Goal: Task Accomplishment & Management: Manage account settings

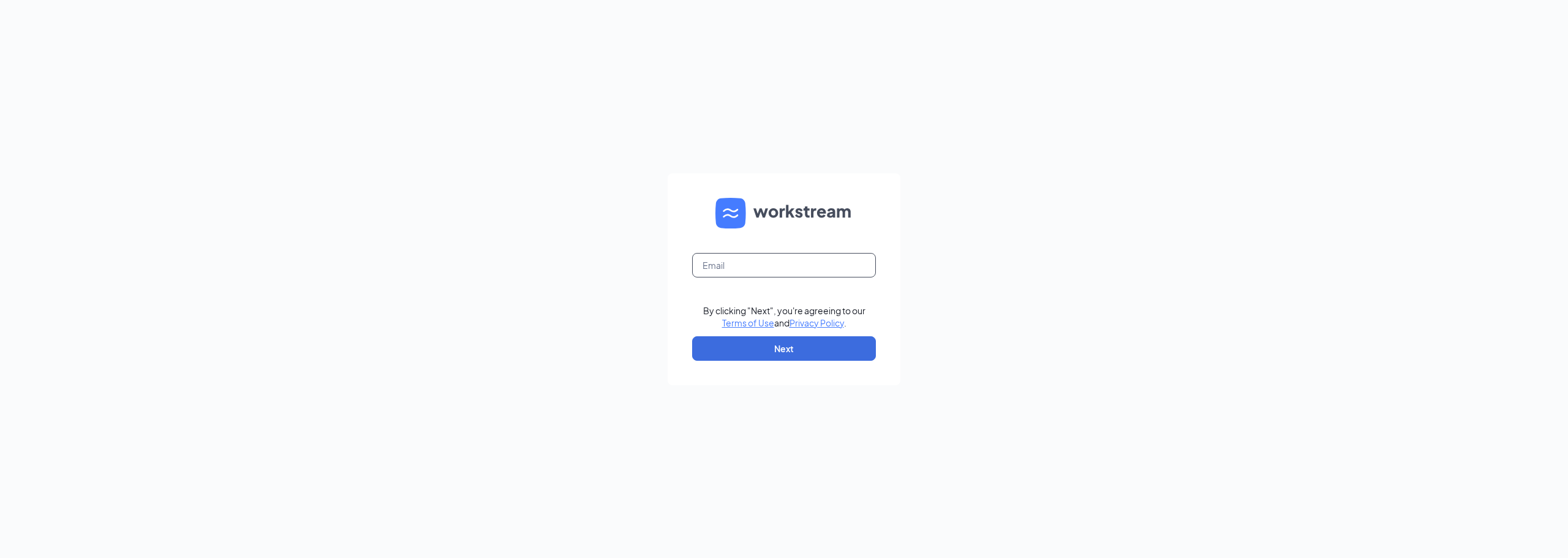
click at [779, 267] on input "text" at bounding box center [784, 265] width 184 height 25
type input "[EMAIL_ADDRESS][DOMAIN_NAME]"
click at [760, 345] on button "Next" at bounding box center [784, 348] width 184 height 25
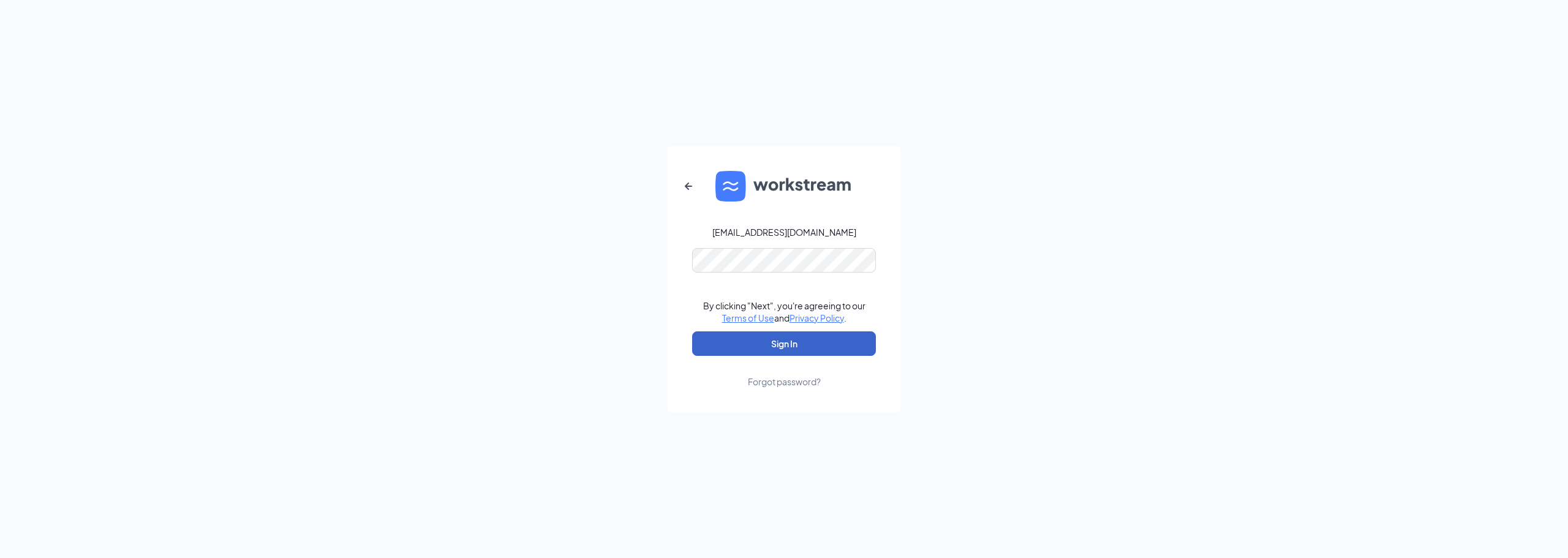
click at [753, 349] on button "Sign In" at bounding box center [784, 344] width 184 height 25
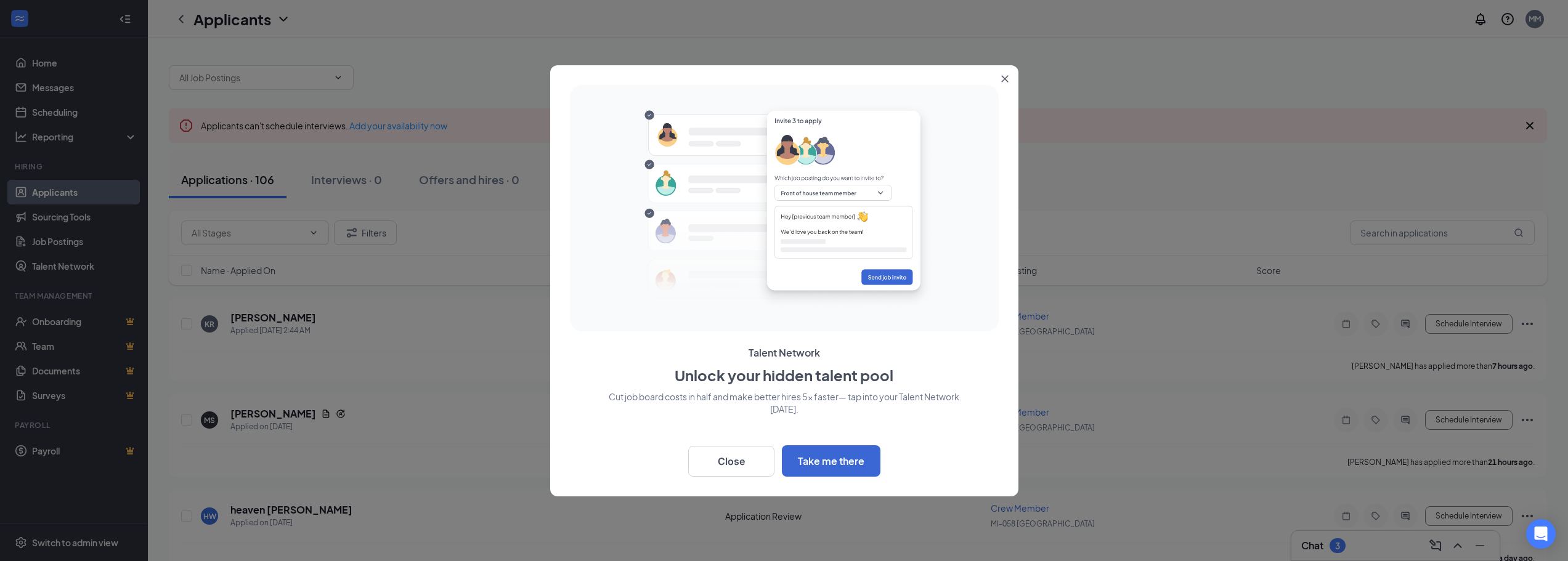
click at [1006, 75] on icon "Close" at bounding box center [1005, 78] width 7 height 7
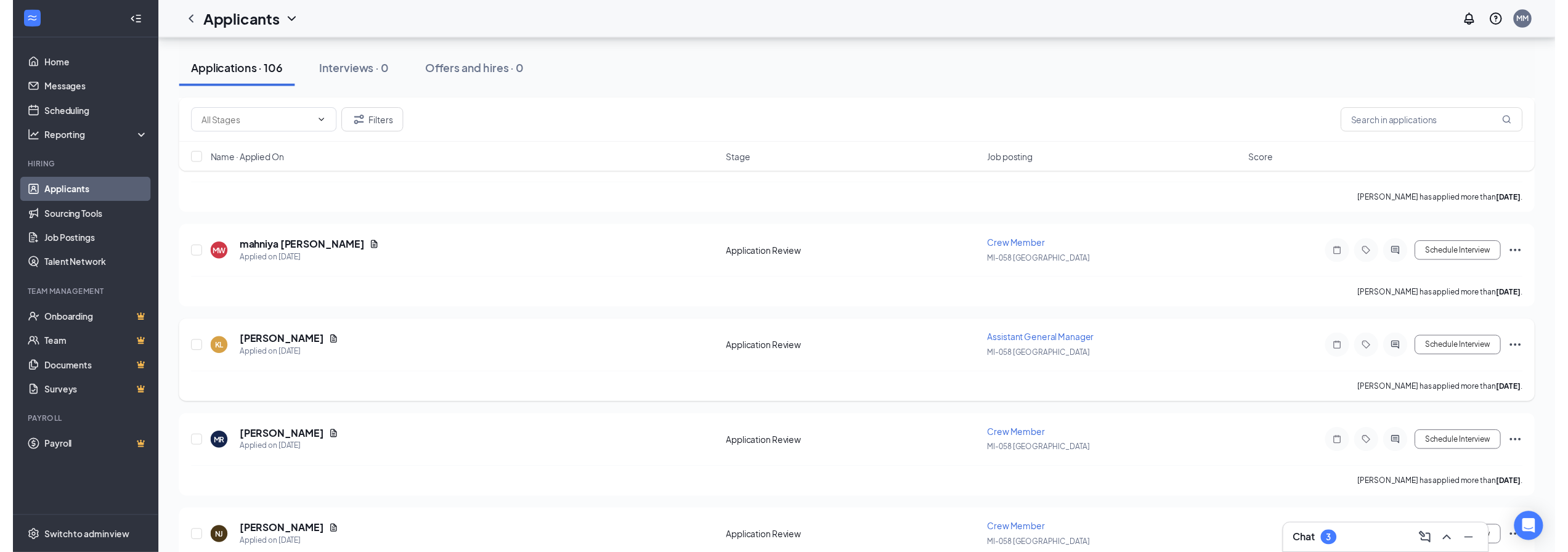
scroll to position [1540, 0]
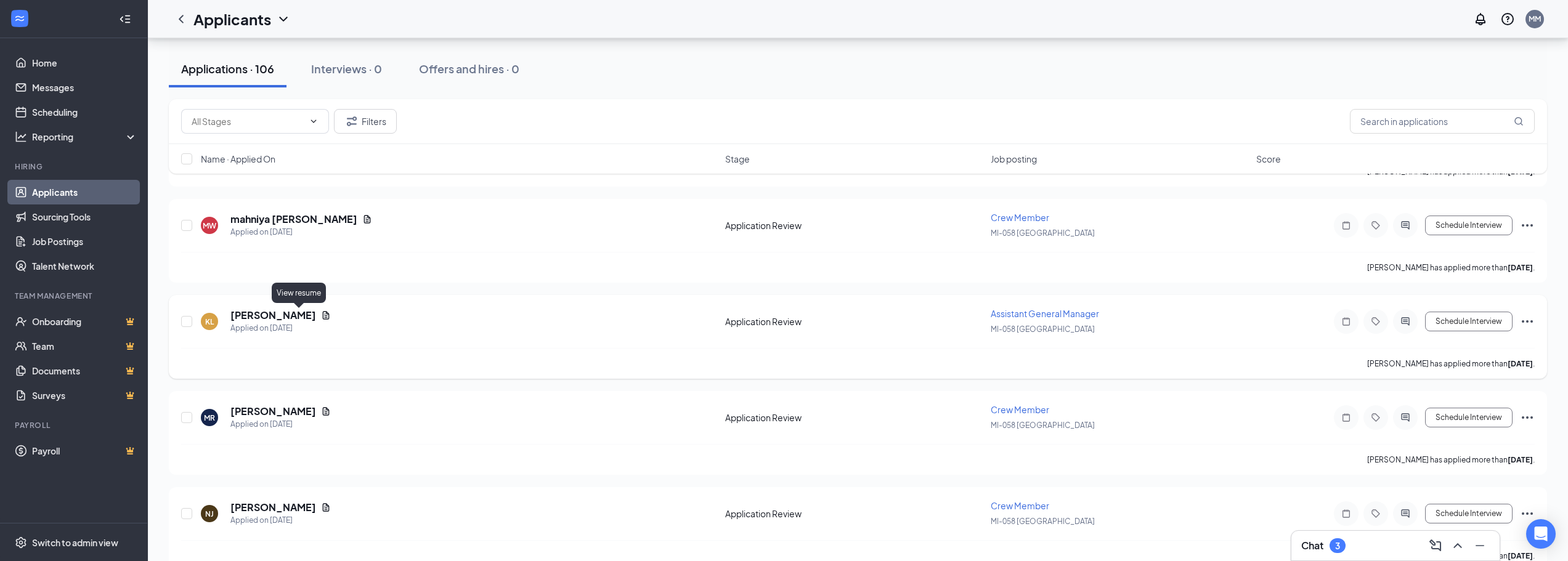
click at [323, 317] on icon "Document" at bounding box center [326, 315] width 7 height 8
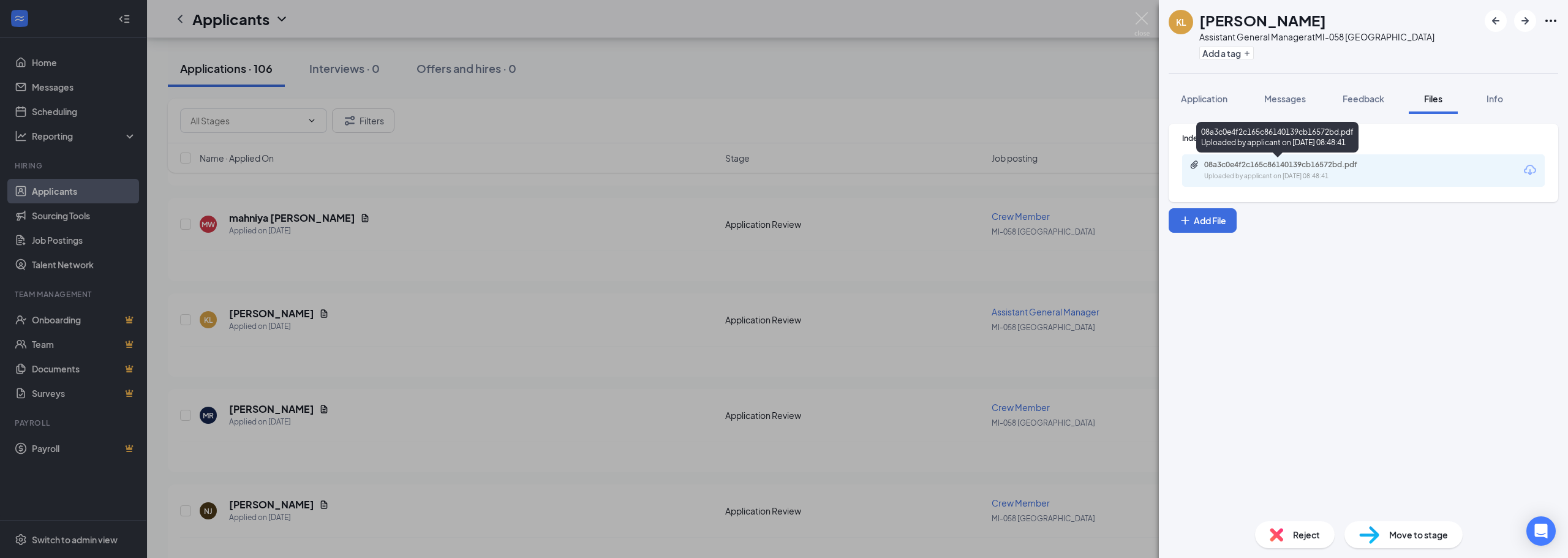
click at [1384, 171] on div "Uploaded by applicant on [DATE] 08:48:41" at bounding box center [1296, 176] width 184 height 10
click at [1138, 16] on img at bounding box center [1142, 24] width 16 height 24
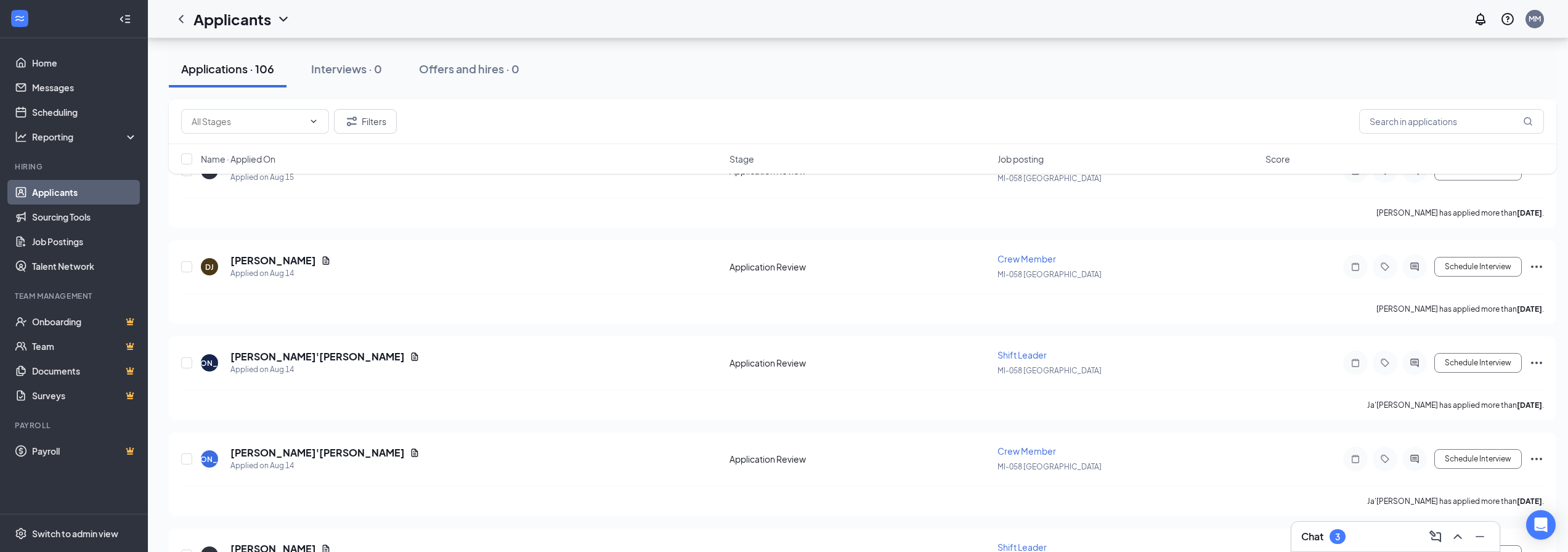
scroll to position [3510, 0]
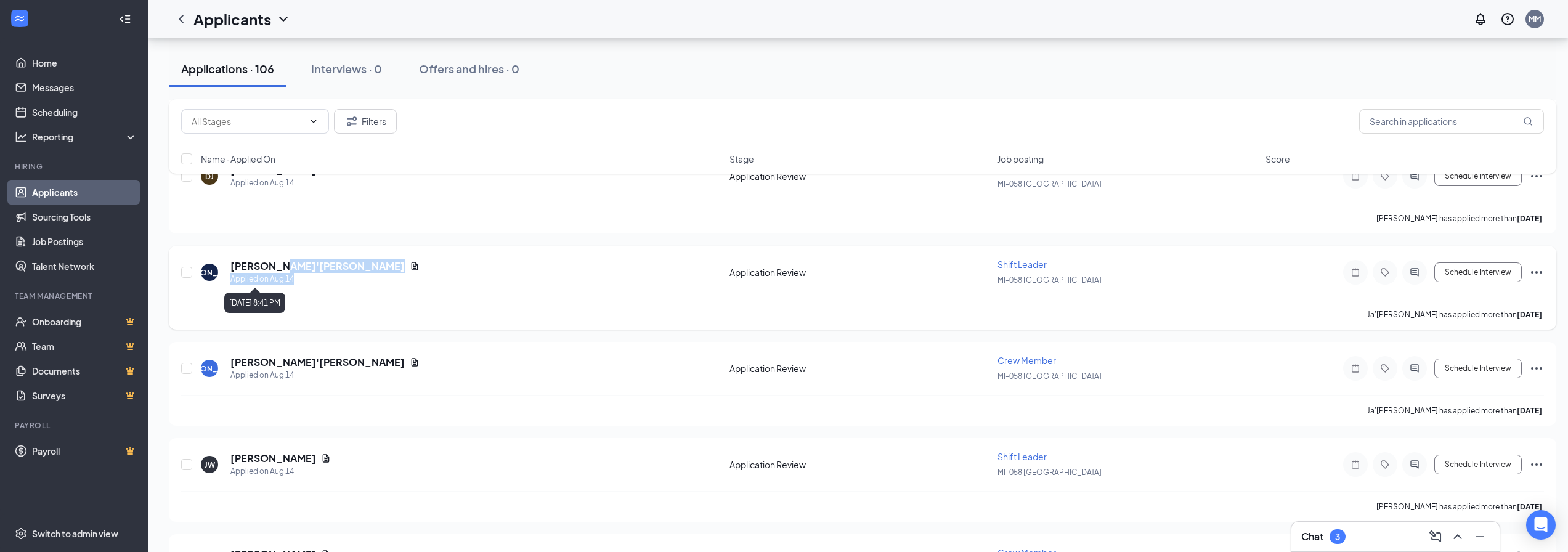
drag, startPoint x: 277, startPoint y: 265, endPoint x: 311, endPoint y: 279, distance: 36.8
click at [308, 281] on div "Ja'[PERSON_NAME] Applied on [DATE]" at bounding box center [325, 272] width 189 height 26
click at [410, 268] on icon "Document" at bounding box center [415, 266] width 10 height 10
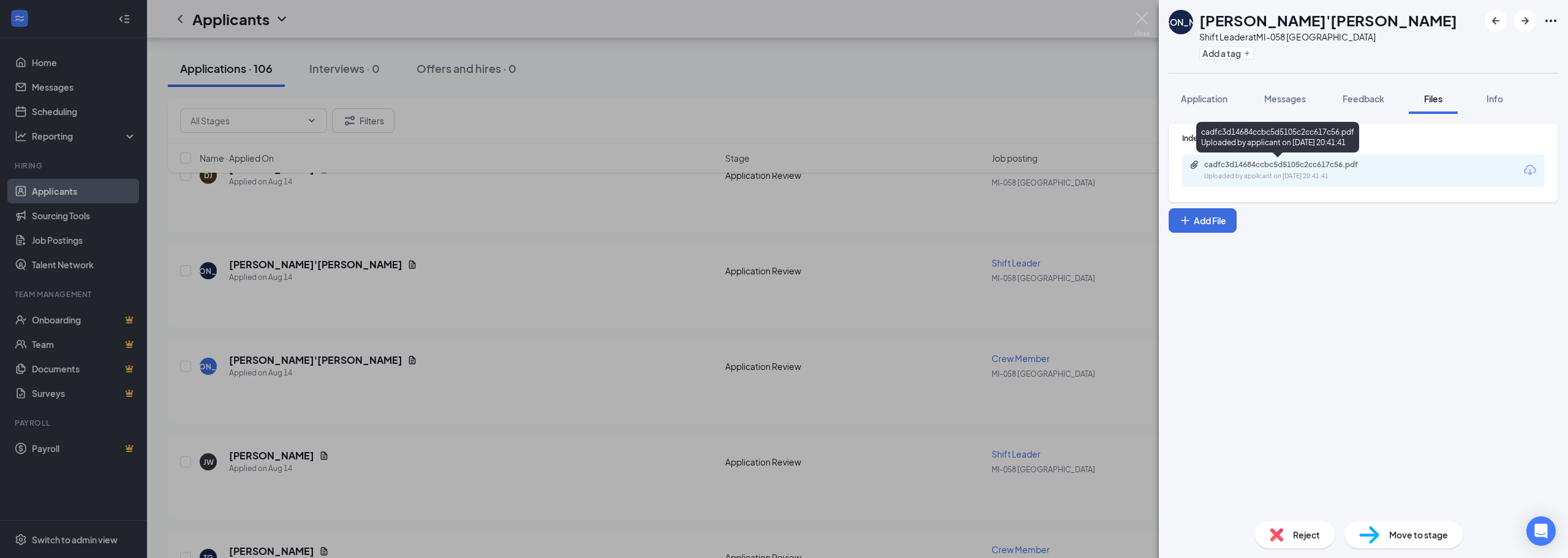
click at [1293, 178] on div "Uploaded by applicant on [DATE] 20:41:41" at bounding box center [1296, 176] width 184 height 10
click at [1144, 19] on img at bounding box center [1142, 24] width 16 height 24
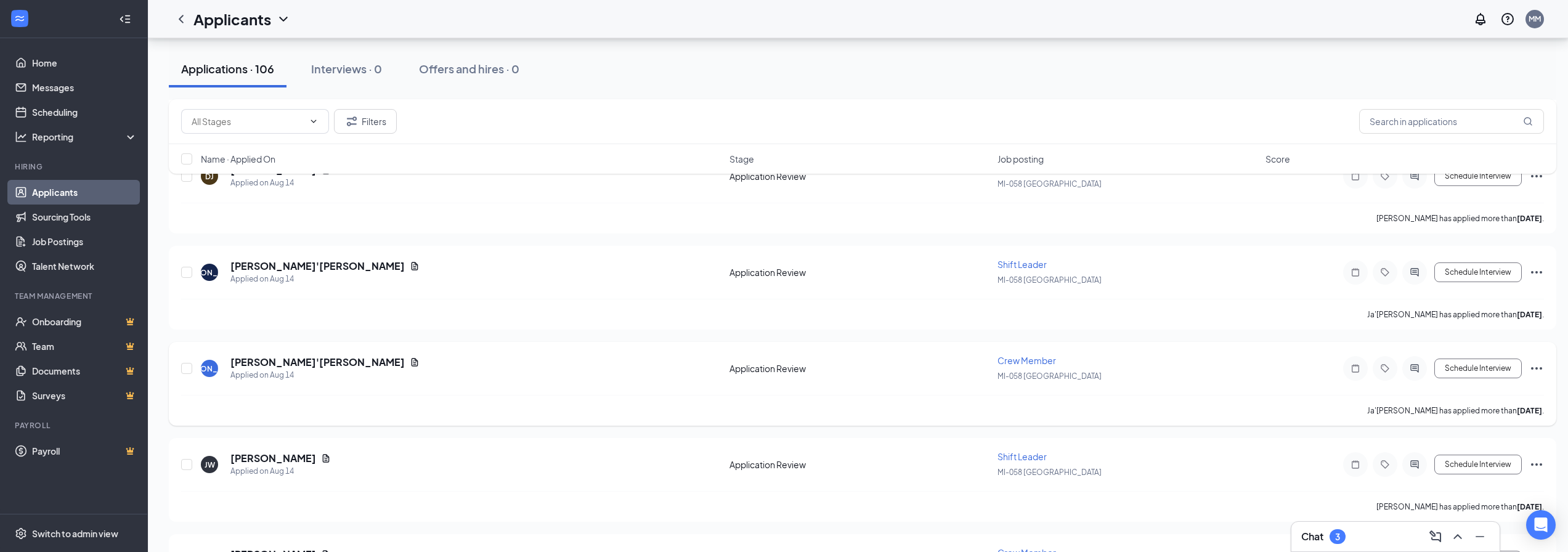
scroll to position [3572, 0]
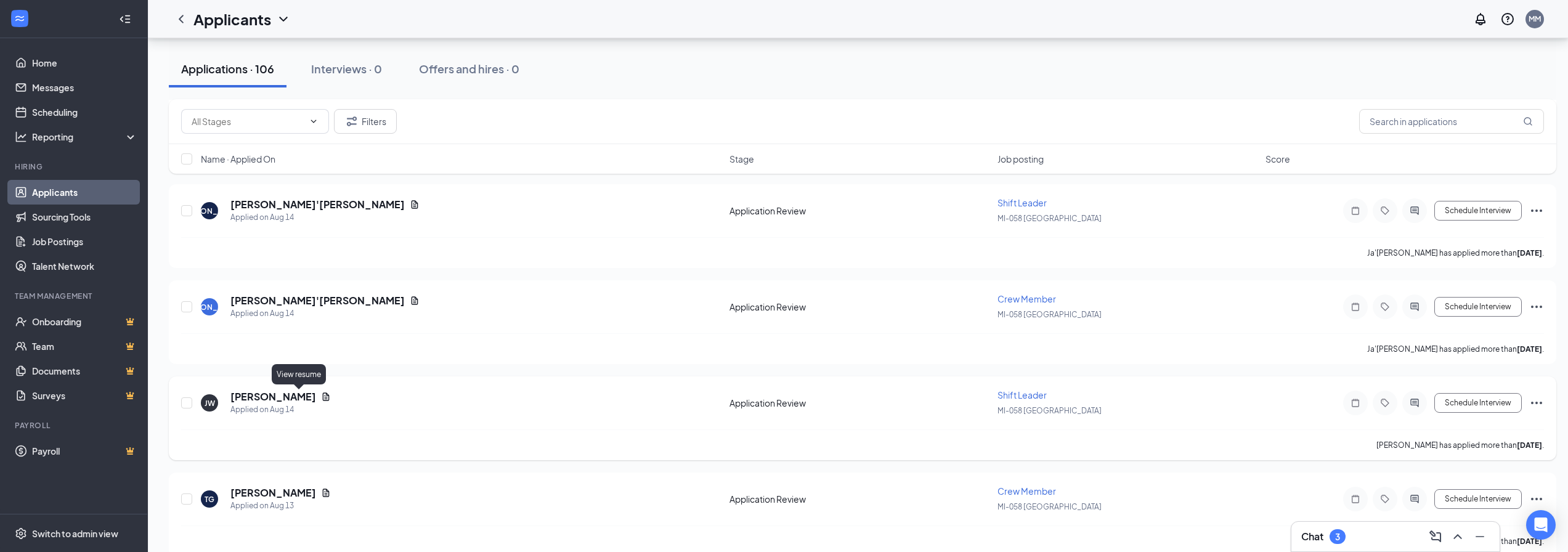
click at [323, 399] on icon "Document" at bounding box center [326, 396] width 7 height 8
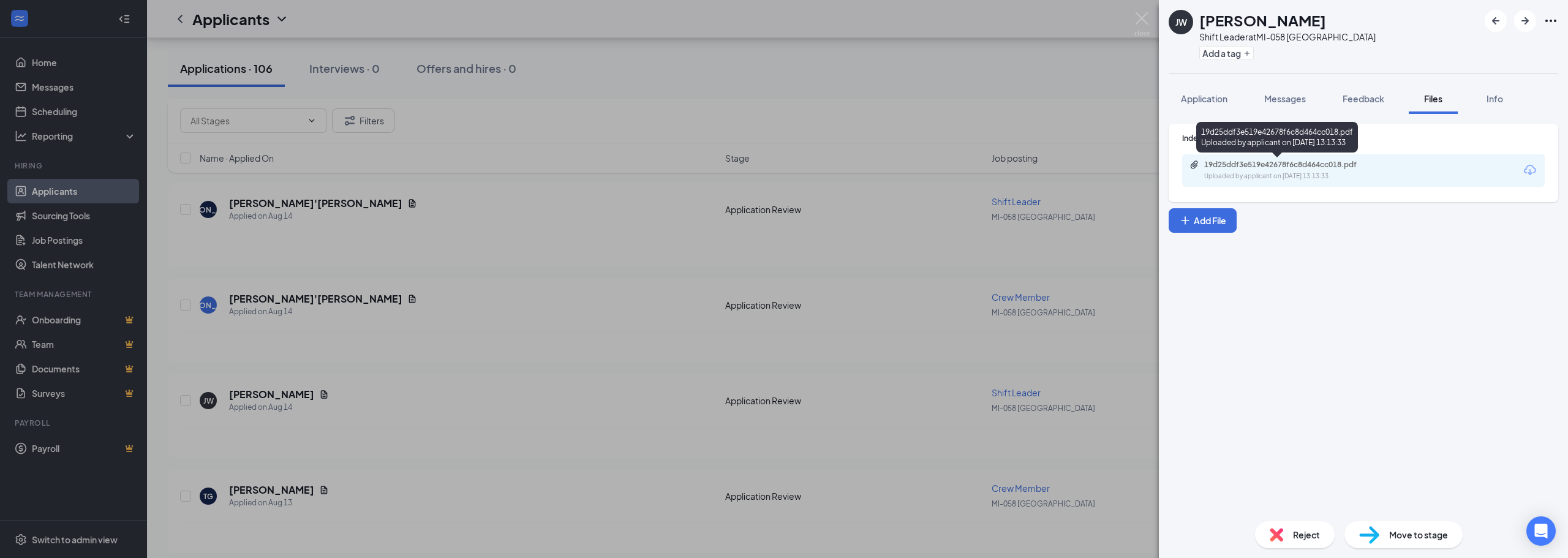
click at [1292, 176] on div "Uploaded by applicant on [DATE] 13:13:33" at bounding box center [1296, 176] width 184 height 10
click at [1142, 24] on img at bounding box center [1142, 24] width 16 height 24
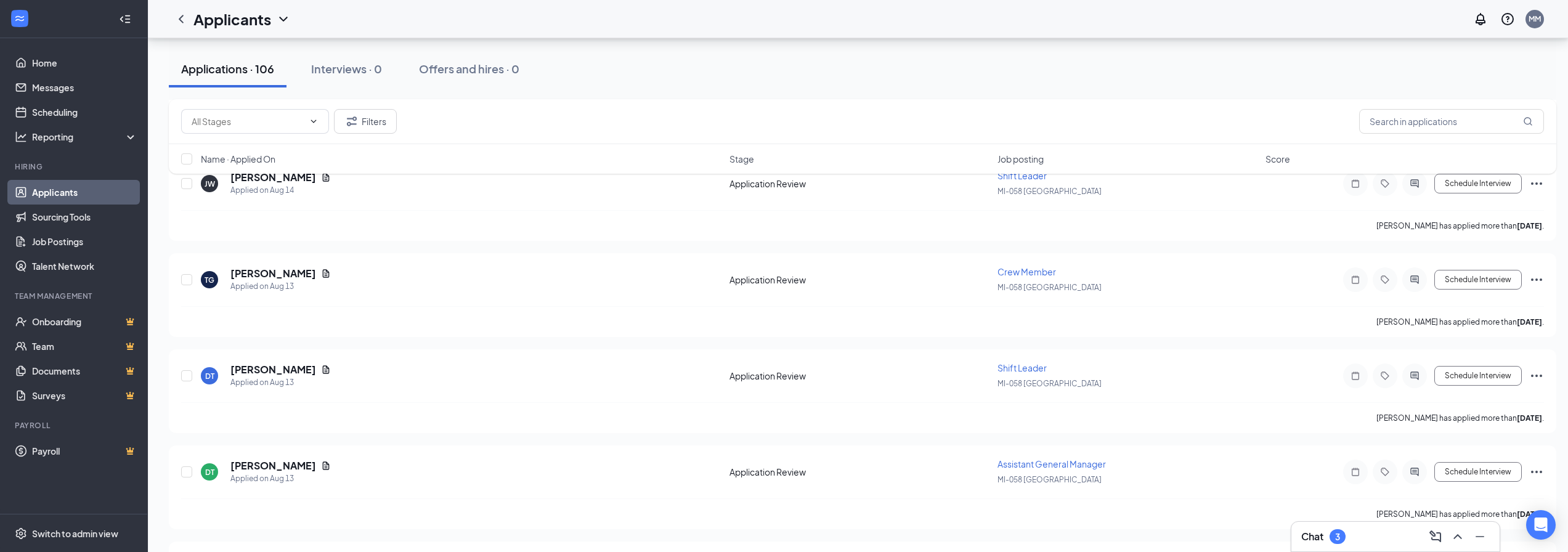
scroll to position [3818, 0]
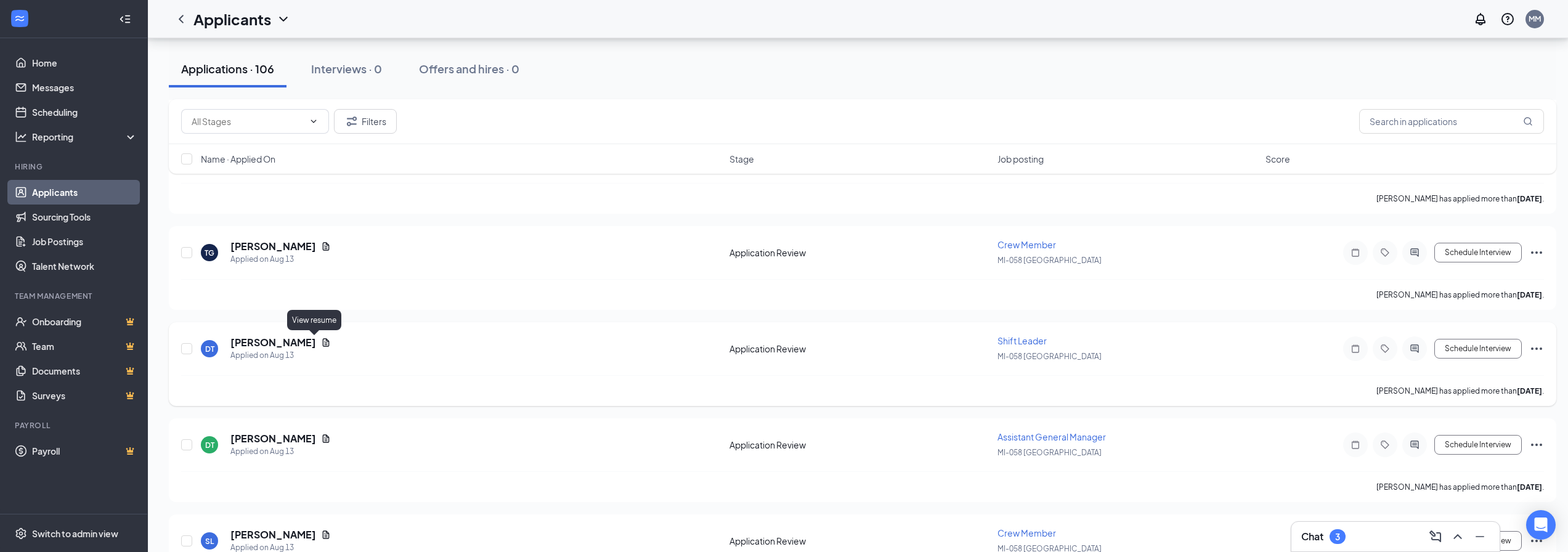
click at [323, 340] on icon "Document" at bounding box center [326, 342] width 7 height 8
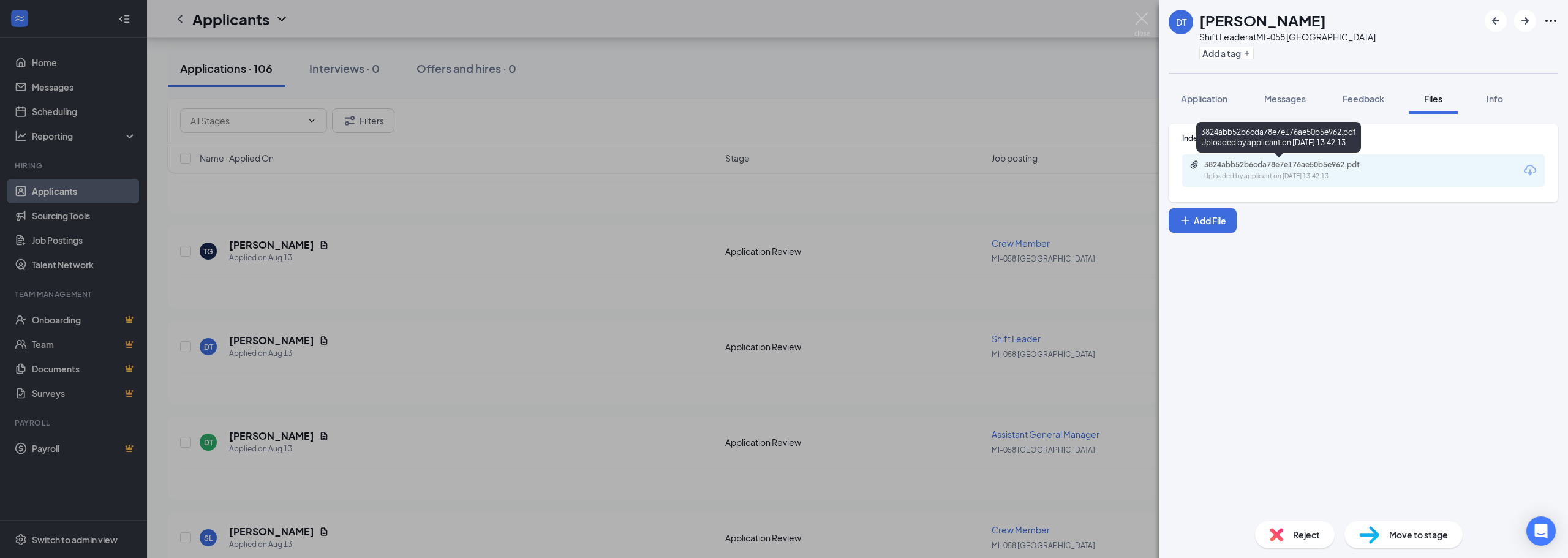
click at [1312, 175] on div "Uploaded by applicant on [DATE] 13:42:13" at bounding box center [1296, 176] width 184 height 10
click at [1142, 23] on img at bounding box center [1142, 24] width 16 height 24
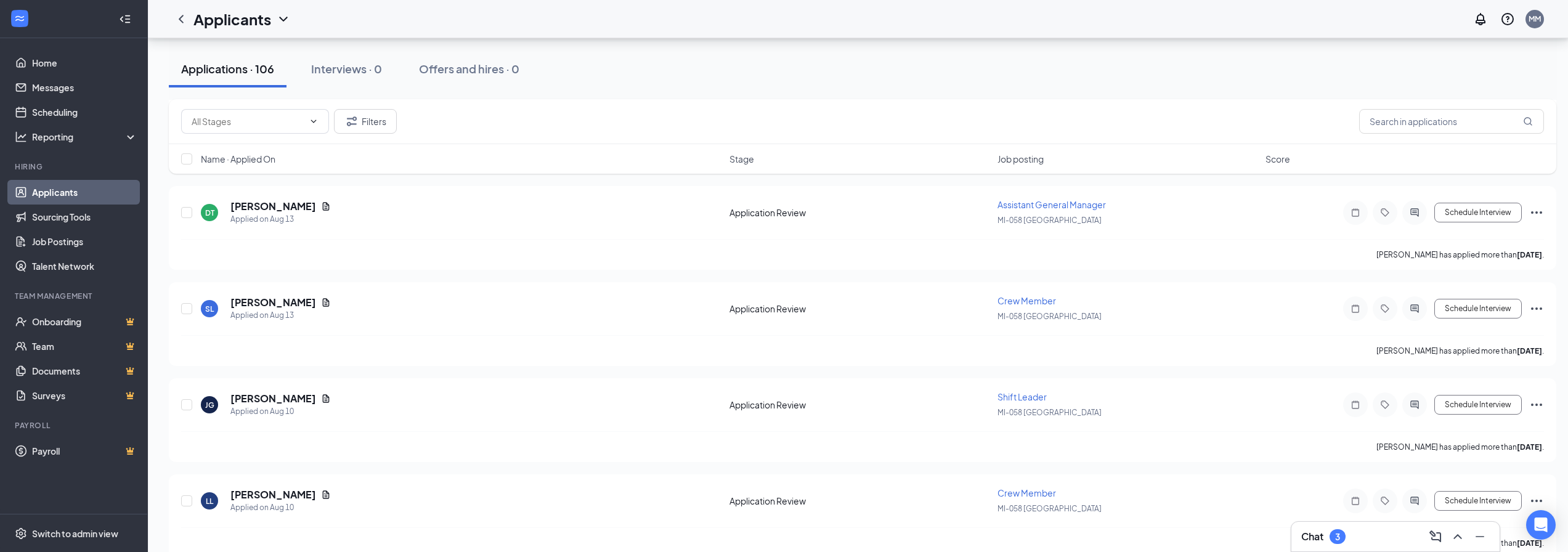
scroll to position [4065, 0]
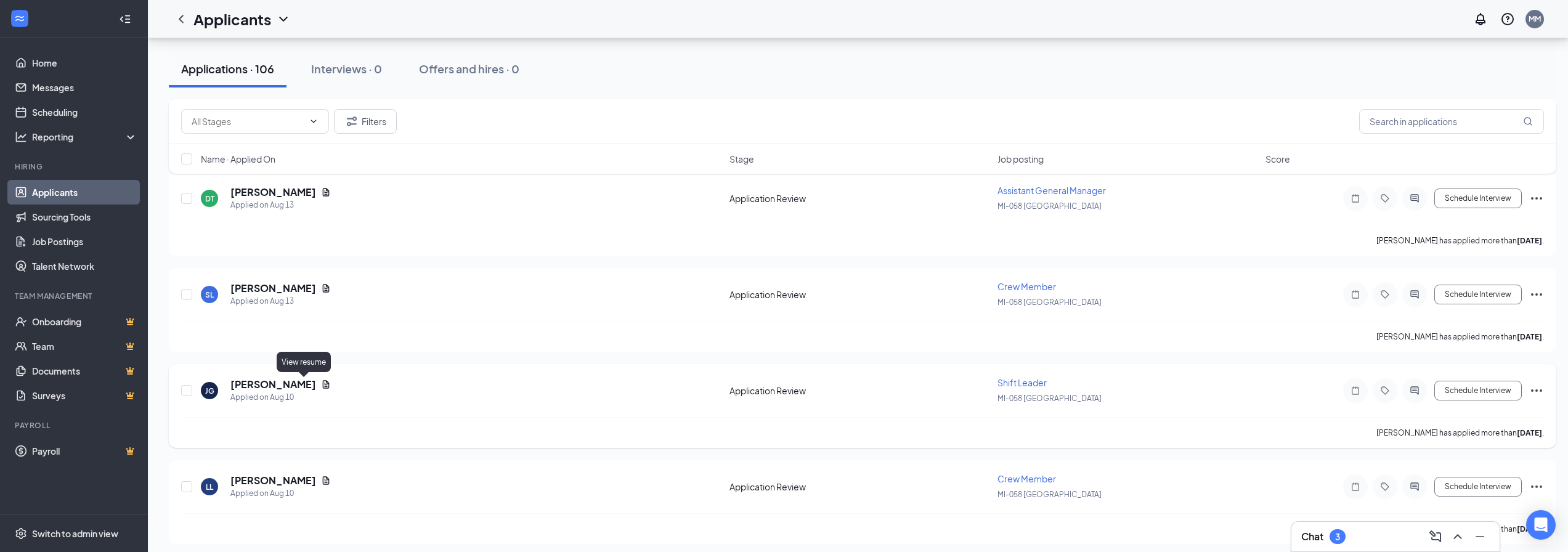
click at [321, 384] on icon "Document" at bounding box center [326, 384] width 10 height 10
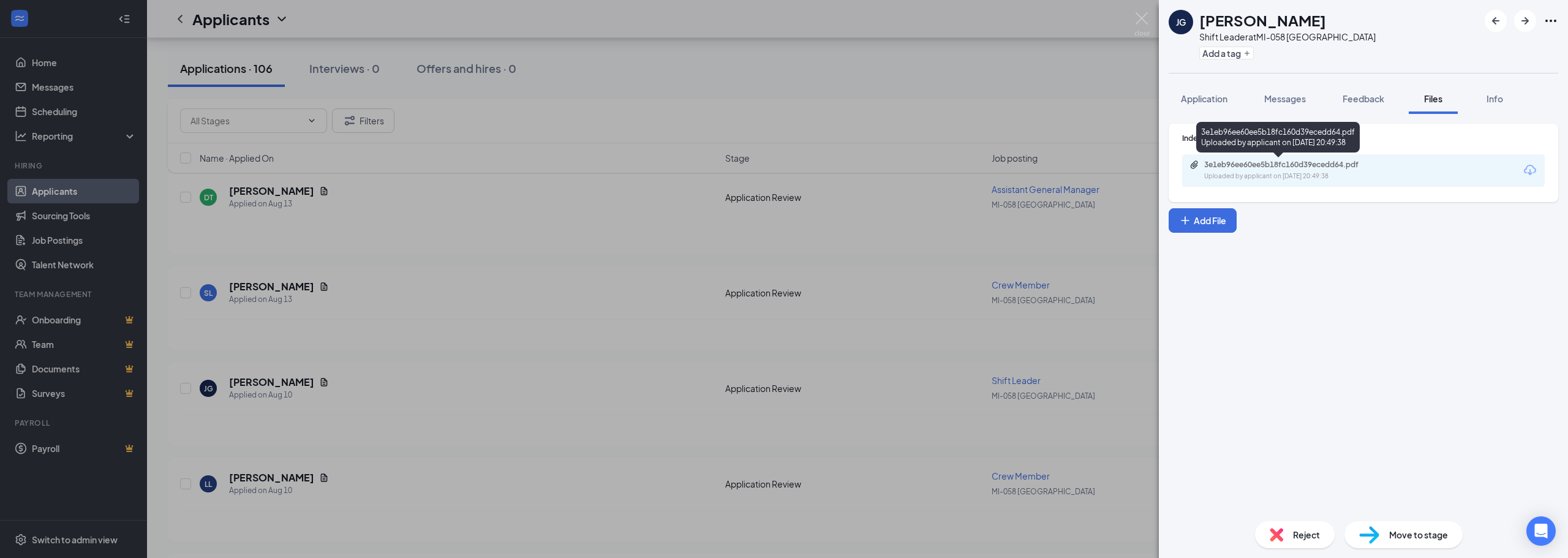
click at [1349, 175] on div "Uploaded by applicant on [DATE] 20:49:38" at bounding box center [1296, 176] width 184 height 10
click at [1142, 24] on img at bounding box center [1142, 24] width 16 height 24
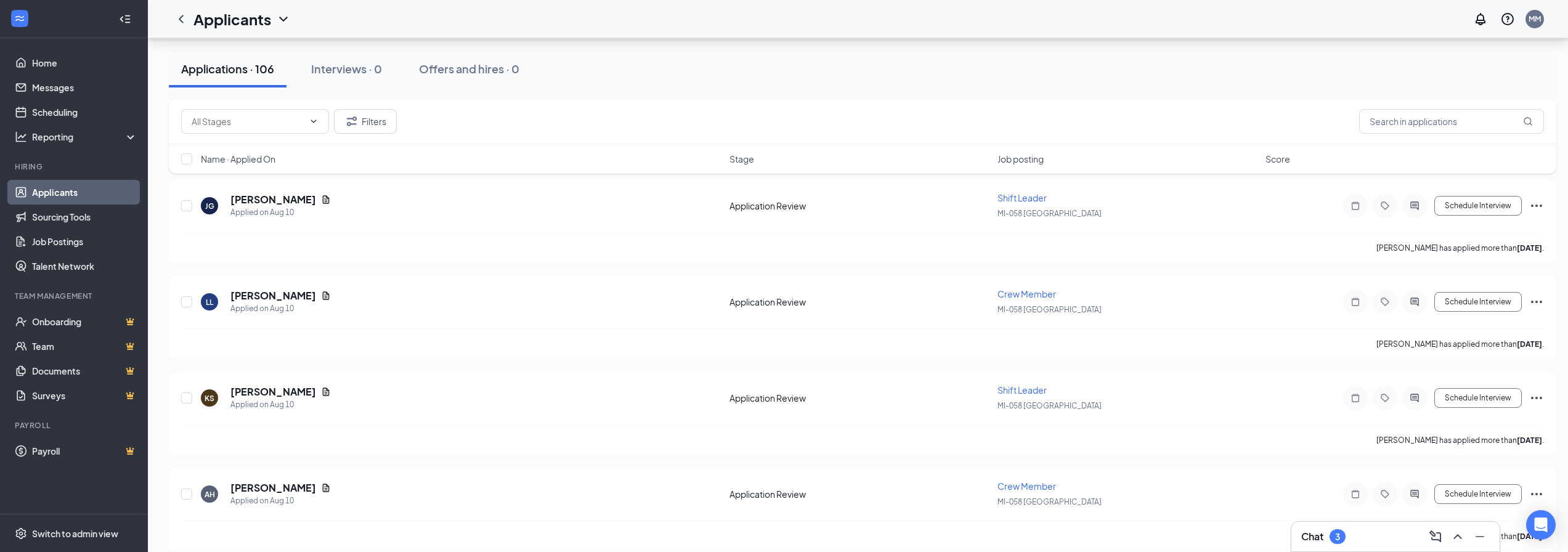
scroll to position [4373, 0]
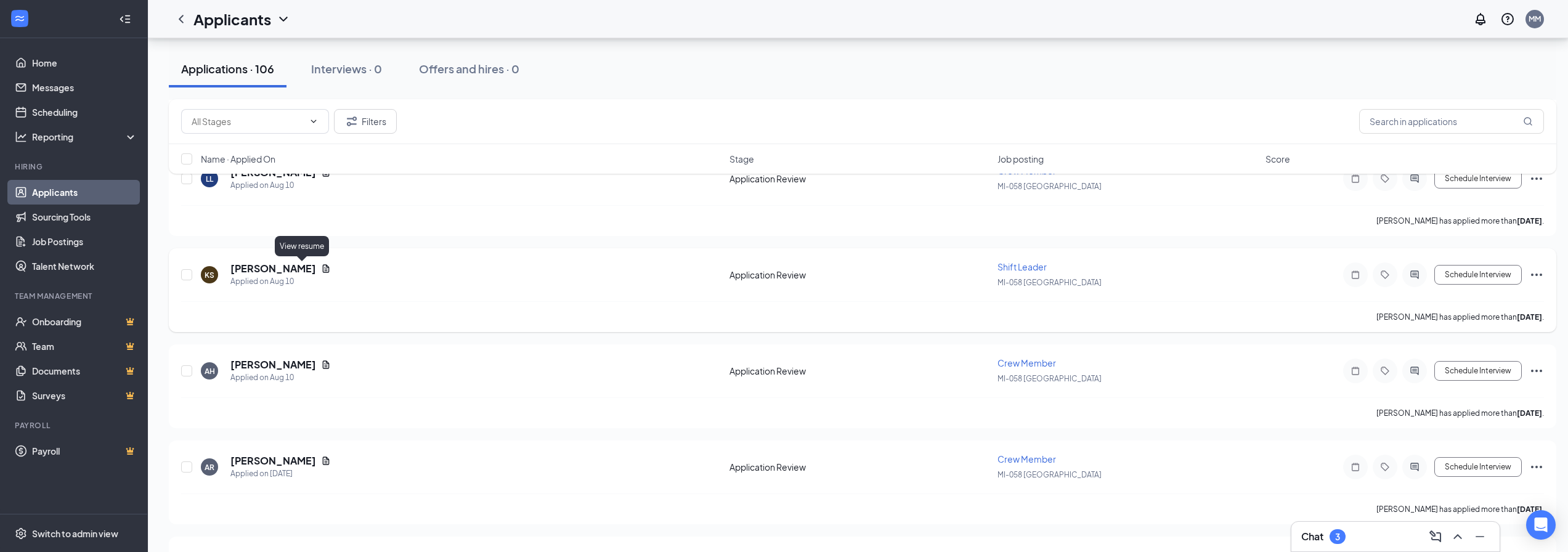
click at [323, 272] on icon "Document" at bounding box center [326, 268] width 7 height 8
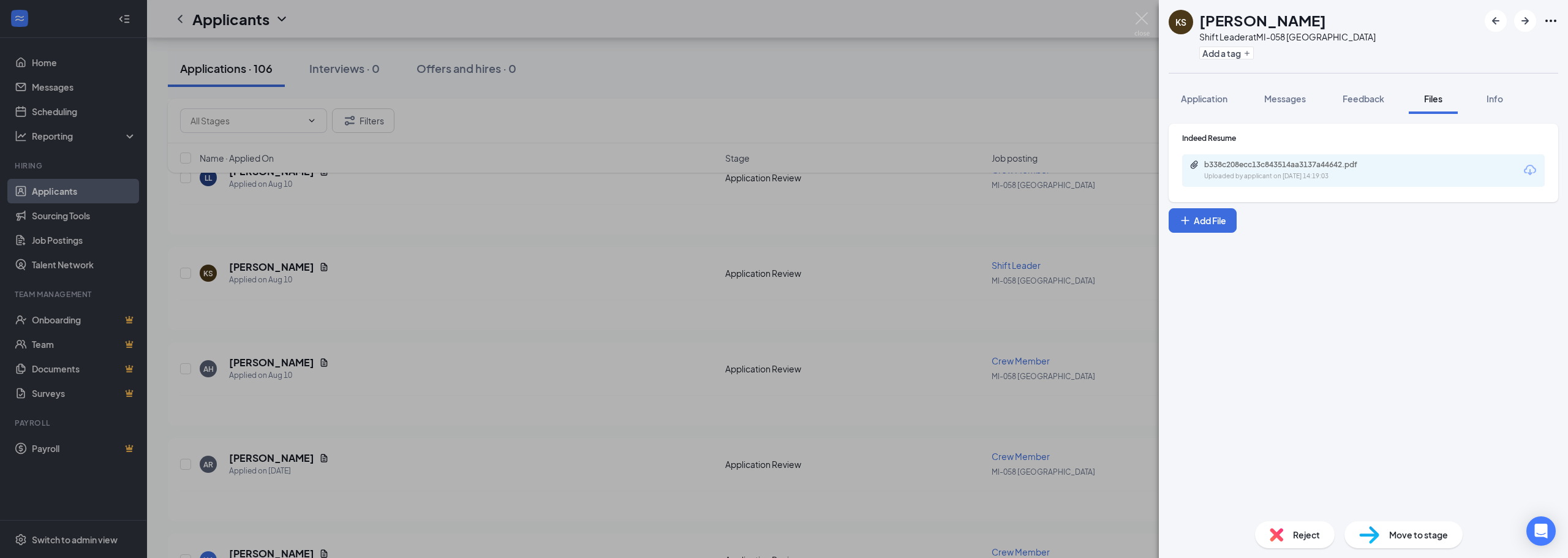
click at [1405, 170] on div "b338c208ecc13c843514aa3137a44642.pdf Uploaded by applicant on [DATE] 14:19:03" at bounding box center [1364, 171] width 363 height 32
click at [1380, 177] on div "Uploaded by applicant on [DATE] 14:19:03" at bounding box center [1296, 176] width 184 height 10
click at [1141, 19] on img at bounding box center [1142, 24] width 16 height 24
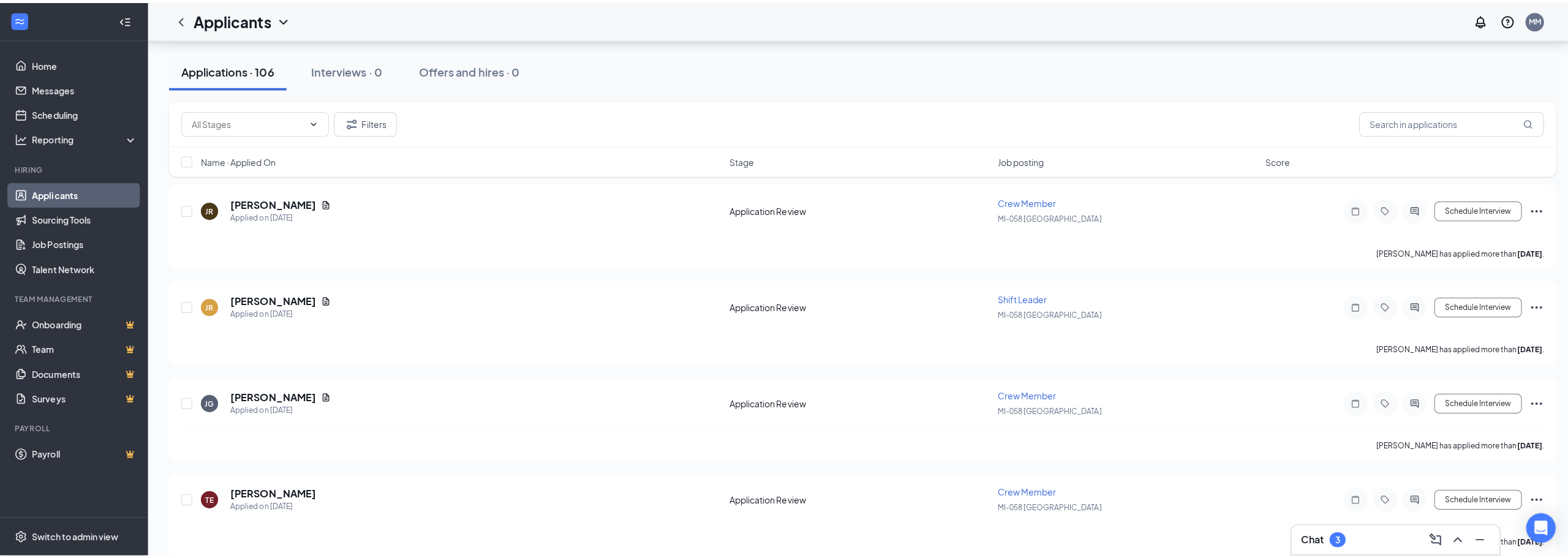
scroll to position [4899, 0]
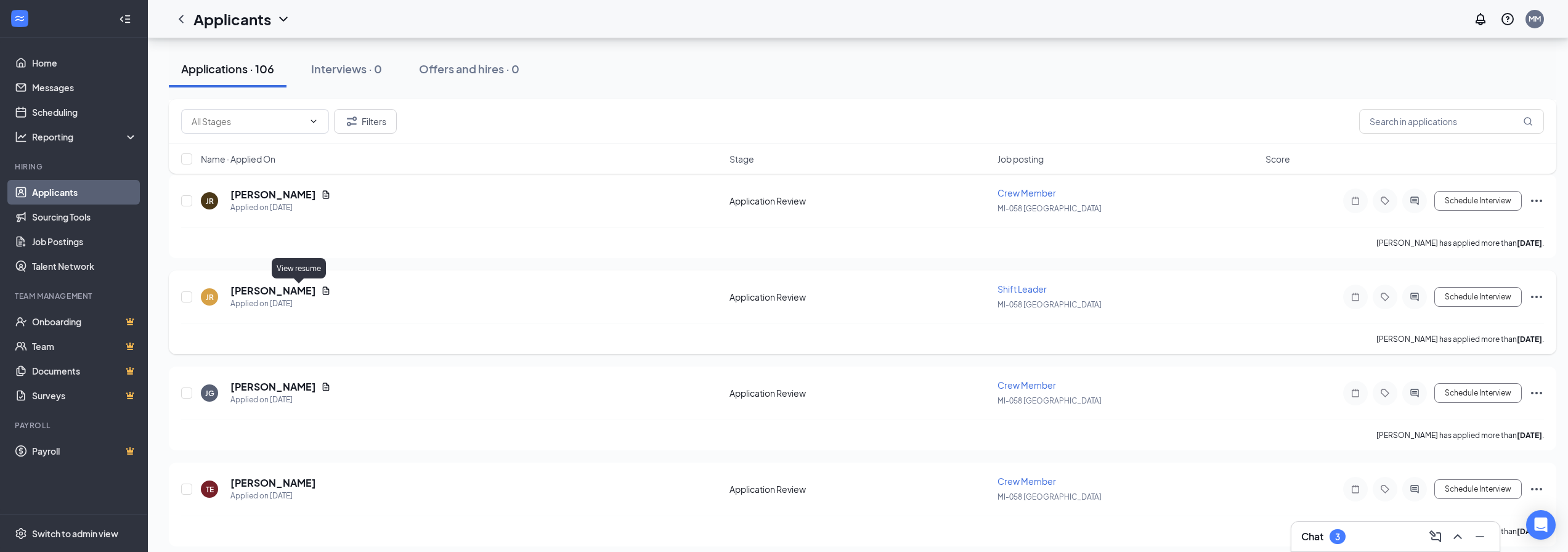
click at [323, 292] on icon "Document" at bounding box center [326, 290] width 7 height 8
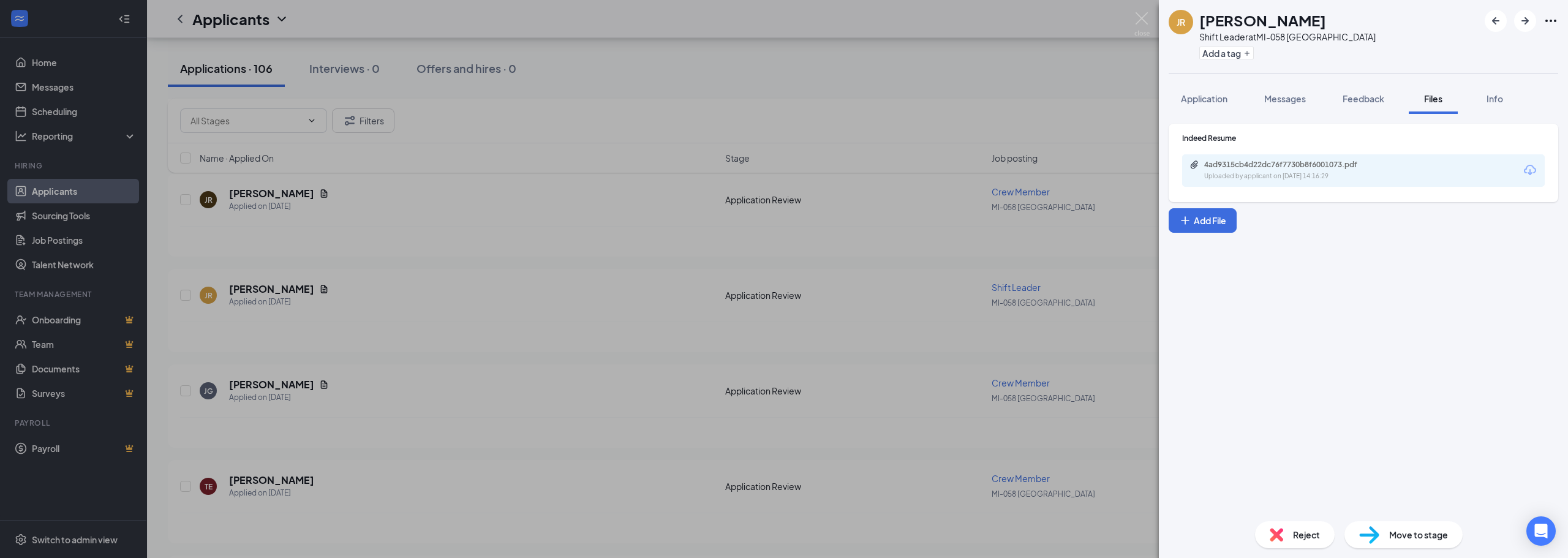
click at [1435, 178] on div "4ad9315cb4d22dc76f7730b8f6001073.pdf Uploaded by applicant on [DATE] 14:16:29" at bounding box center [1364, 171] width 363 height 32
click at [1426, 182] on div "4ad9315cb4d22dc76f7730b8f6001073.pdf Uploaded by applicant on [DATE] 14:16:29" at bounding box center [1364, 171] width 363 height 32
click at [1305, 163] on div "4ad9315cb4d22dc76f7730b8f6001073.pdf" at bounding box center [1290, 164] width 171 height 10
